Goal: Task Accomplishment & Management: Use online tool/utility

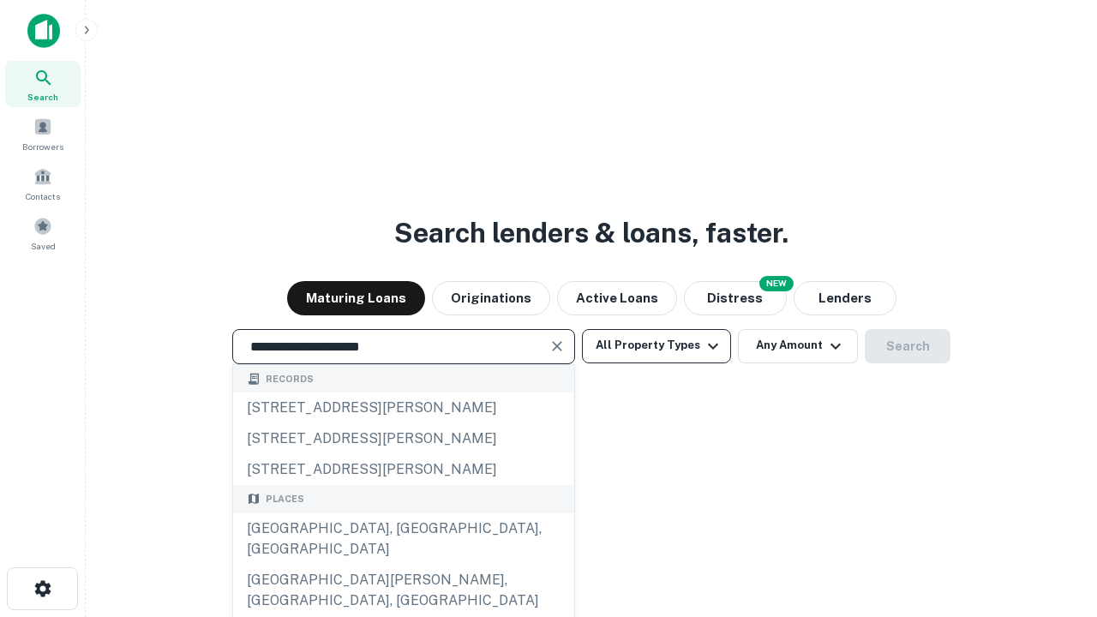
click at [403, 565] on div "[GEOGRAPHIC_DATA], [GEOGRAPHIC_DATA], [GEOGRAPHIC_DATA]" at bounding box center [403, 539] width 341 height 51
click at [657, 345] on button "All Property Types" at bounding box center [656, 346] width 149 height 34
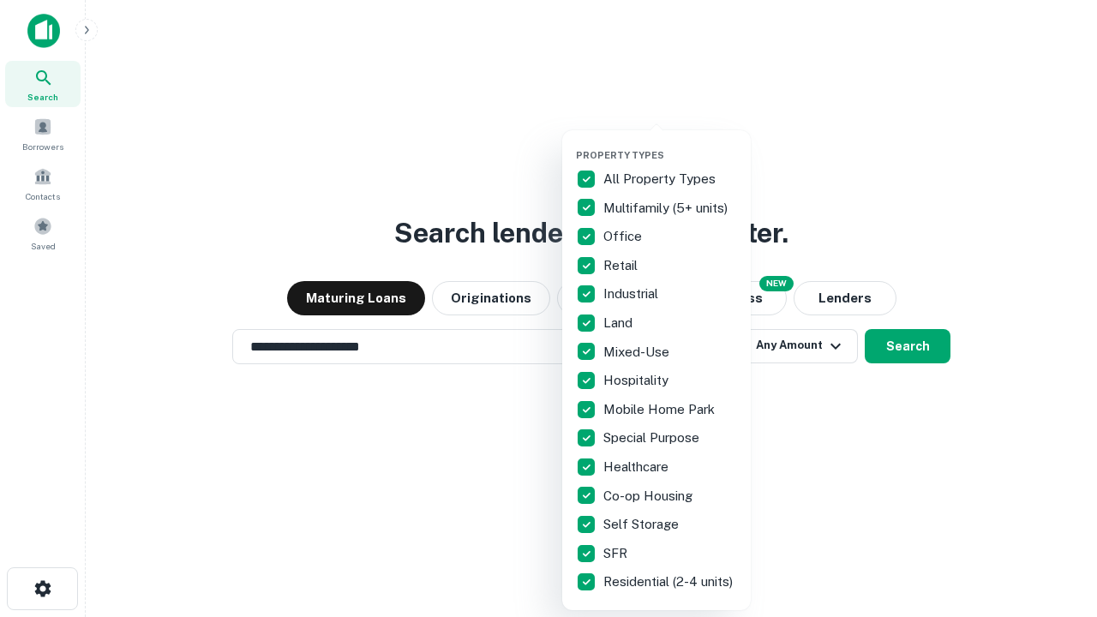
type input "**********"
click at [670, 144] on button "button" at bounding box center [670, 144] width 189 height 1
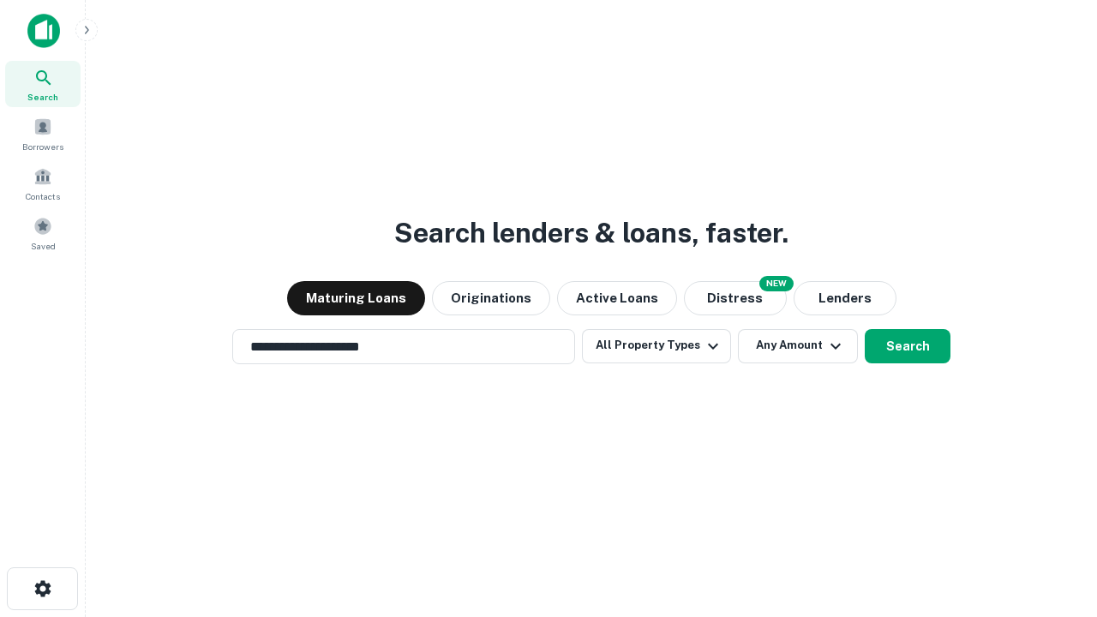
scroll to position [10, 207]
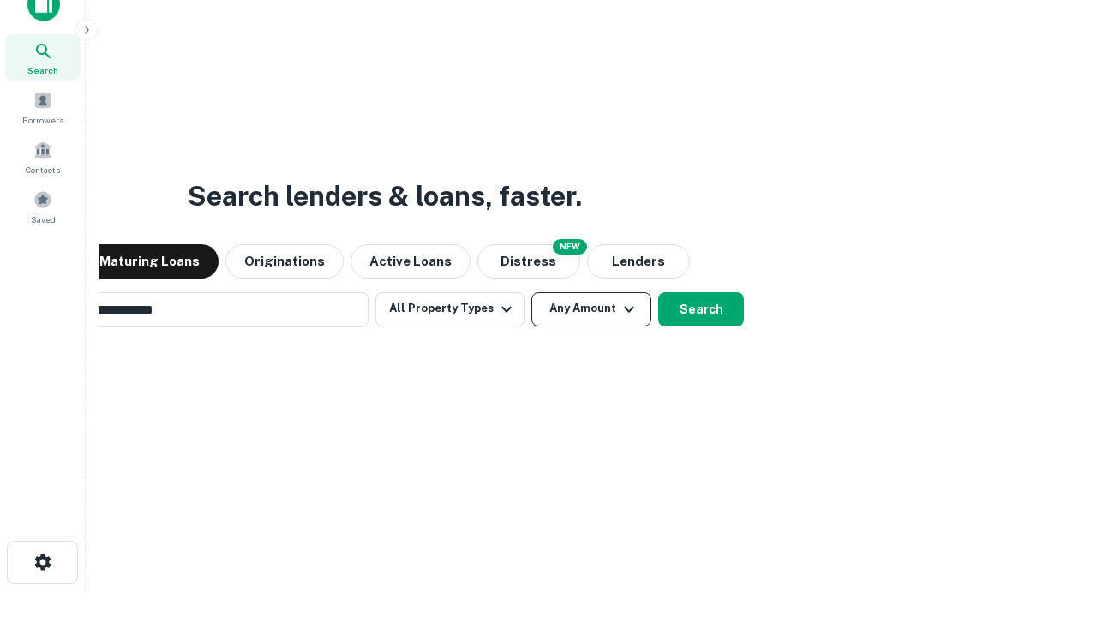
click at [532, 292] on button "Any Amount" at bounding box center [592, 309] width 120 height 34
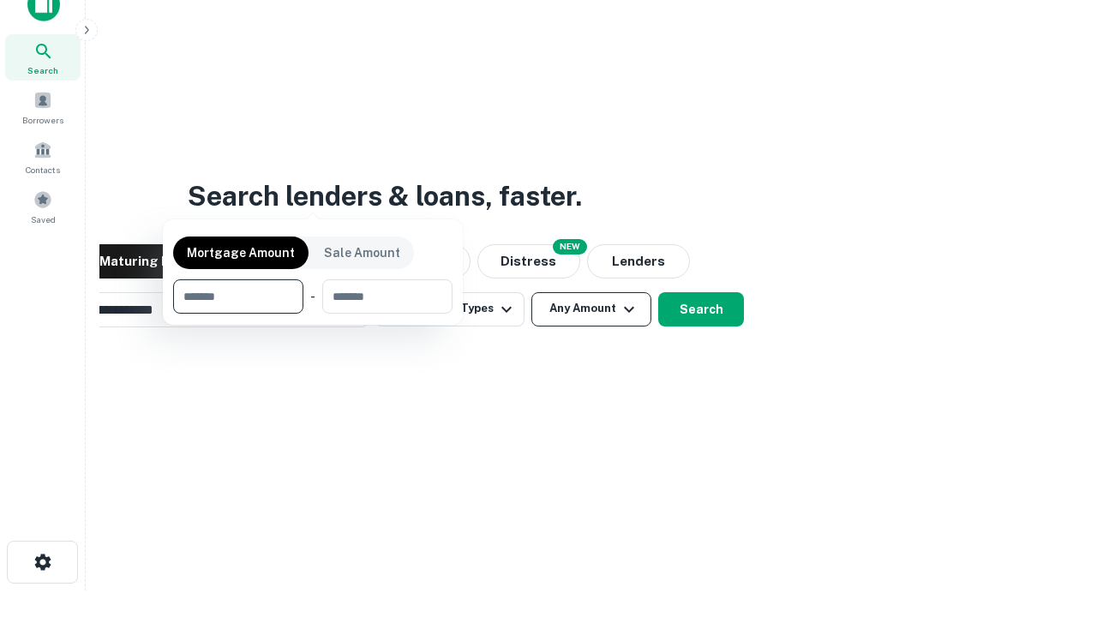
scroll to position [27, 0]
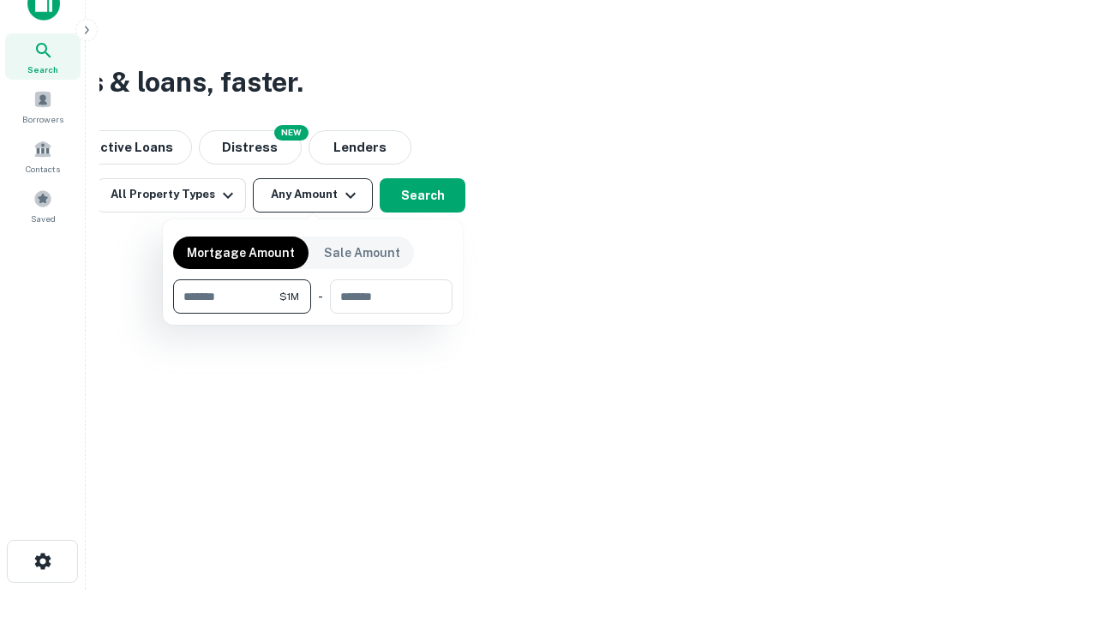
type input "*******"
click at [313, 314] on button "button" at bounding box center [312, 314] width 279 height 1
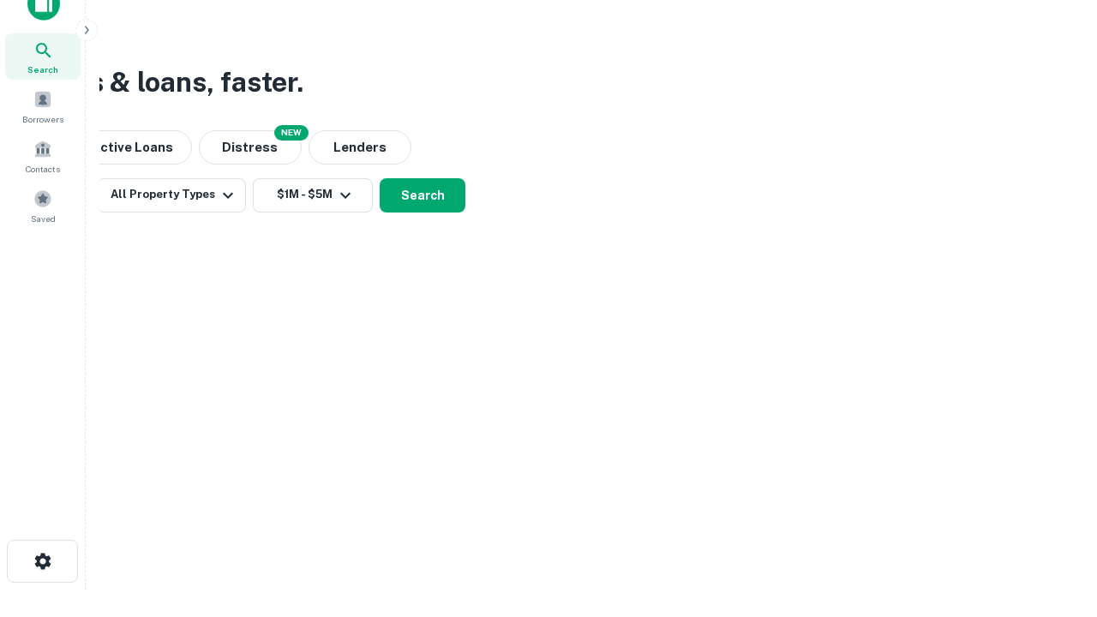
scroll to position [27, 0]
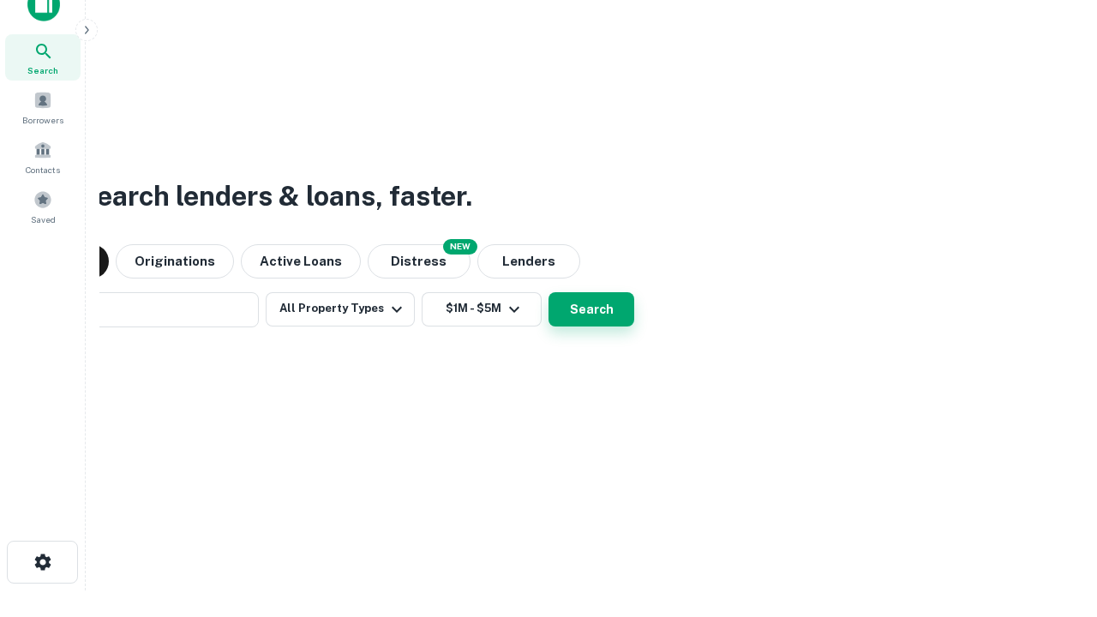
click at [549, 292] on button "Search" at bounding box center [592, 309] width 86 height 34
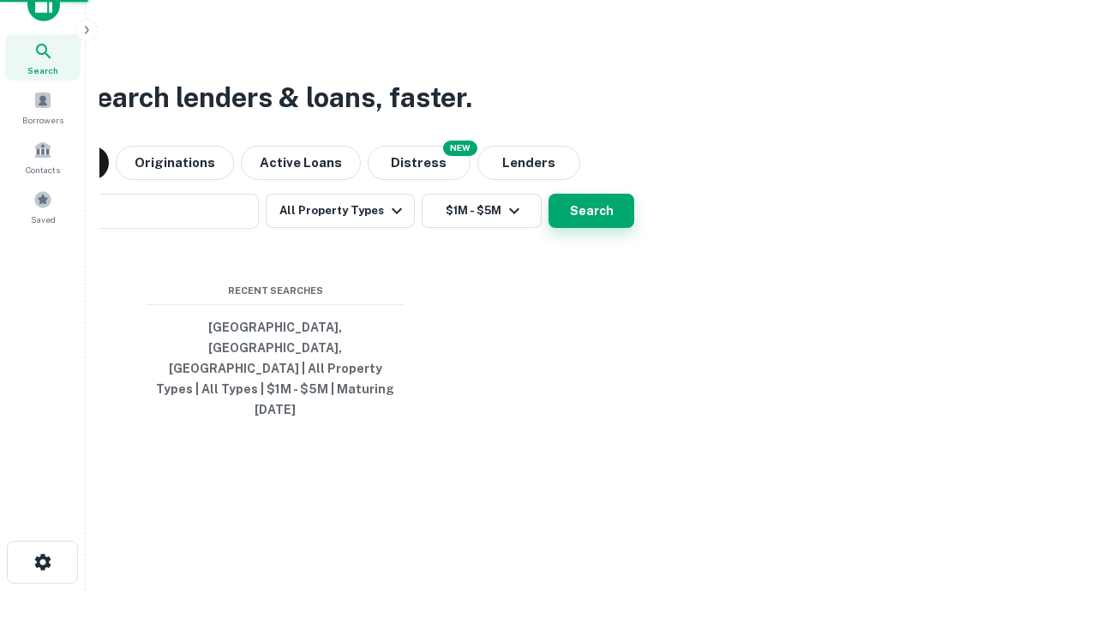
scroll to position [27, 0]
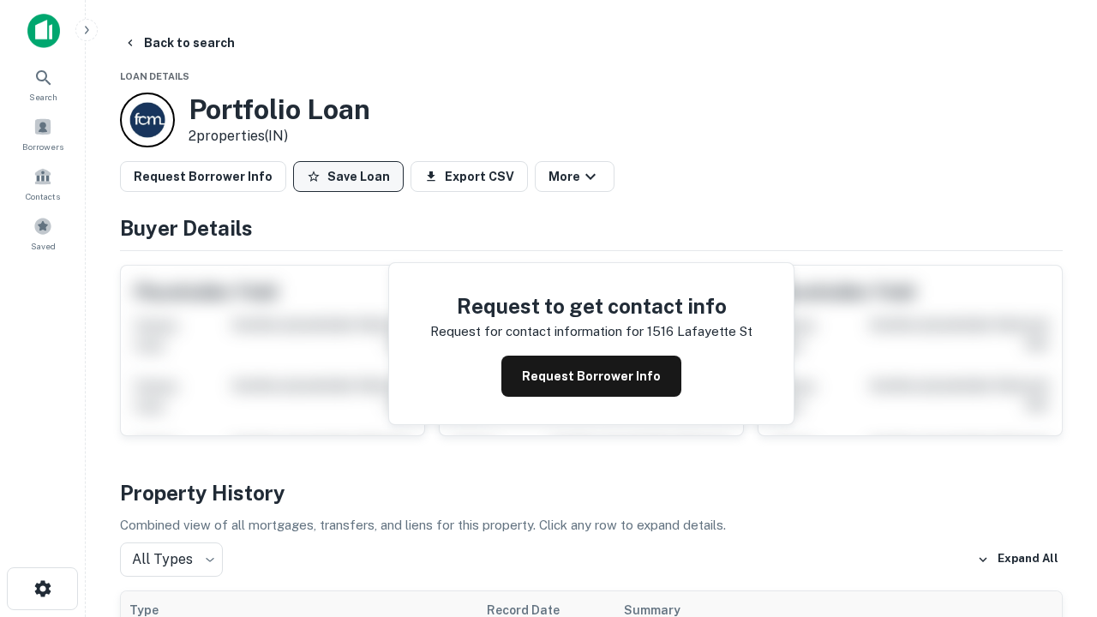
click at [348, 177] on button "Save Loan" at bounding box center [348, 176] width 111 height 31
click at [352, 177] on button "Loan Saved" at bounding box center [352, 176] width 118 height 31
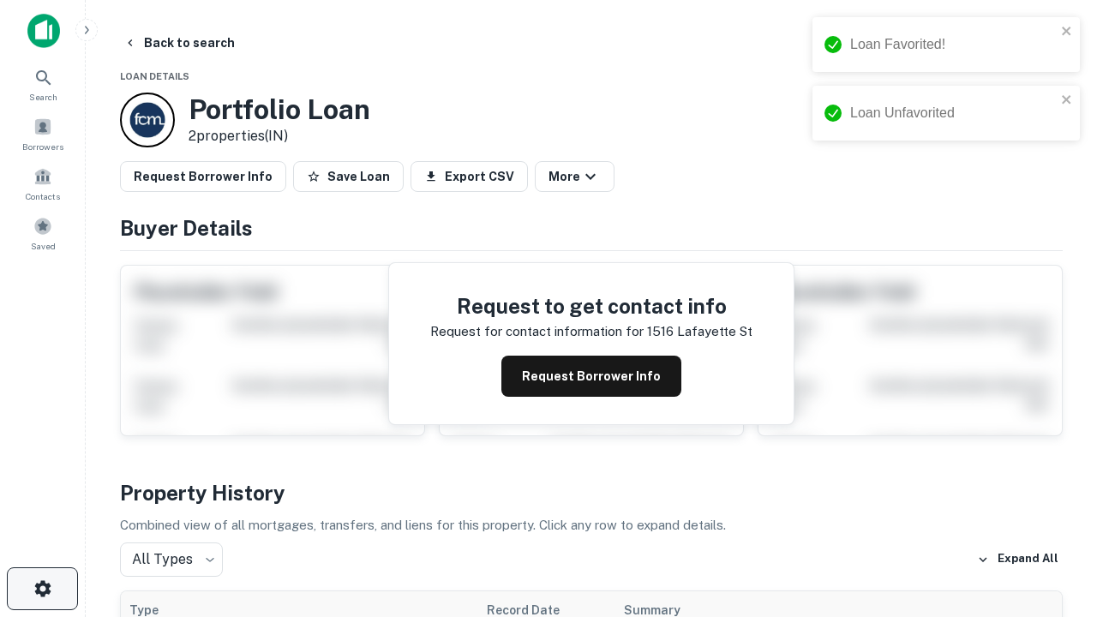
click at [42, 589] on icon "button" at bounding box center [43, 589] width 21 height 21
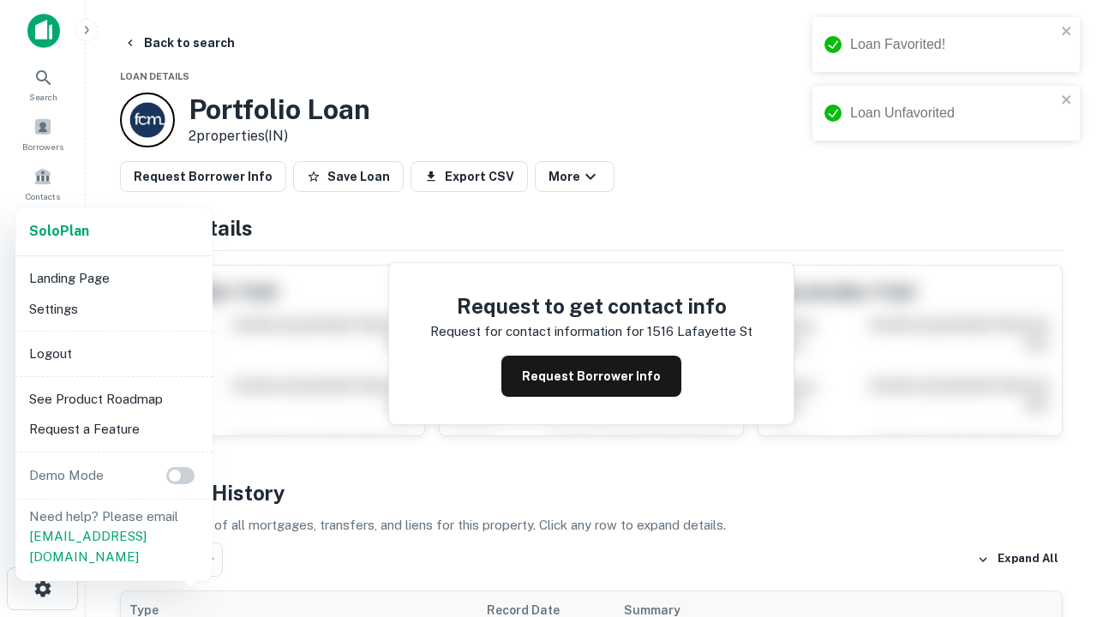
click at [113, 353] on li "Logout" at bounding box center [113, 354] width 183 height 31
